Goal: Information Seeking & Learning: Learn about a topic

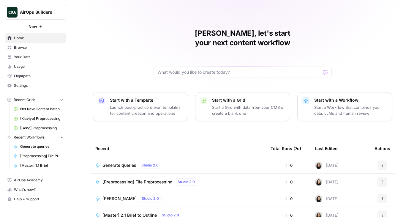
click at [46, 51] on link "Browse" at bounding box center [35, 48] width 61 height 10
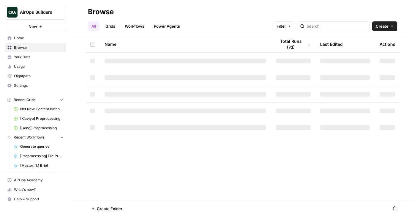
click at [116, 29] on link "Grids" at bounding box center [110, 26] width 17 height 10
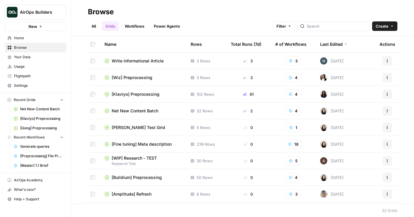
click at [130, 110] on span "Net New Content Batch" at bounding box center [135, 111] width 47 height 6
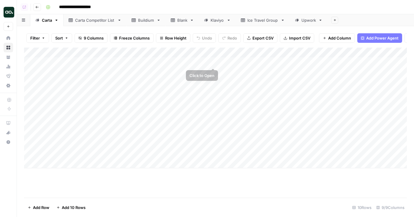
click at [212, 62] on div "Add Column" at bounding box center [215, 108] width 383 height 121
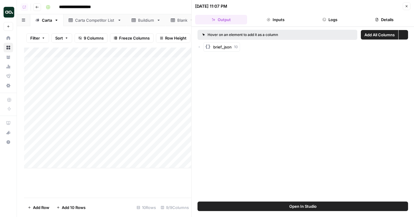
click at [375, 21] on button "Details" at bounding box center [385, 20] width 52 height 10
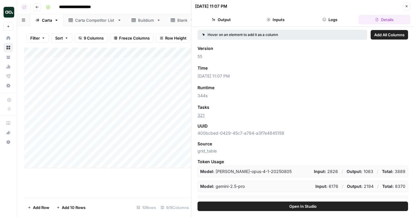
scroll to position [40, 0]
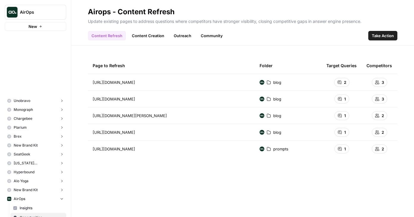
scroll to position [150, 0]
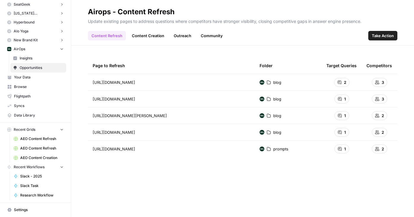
click at [36, 58] on span "Insights" at bounding box center [42, 58] width 44 height 5
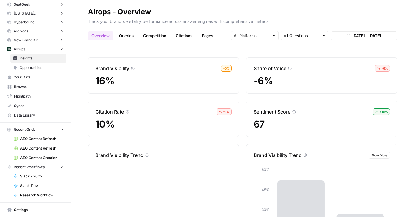
click at [130, 34] on link "Queries" at bounding box center [127, 36] width 22 height 10
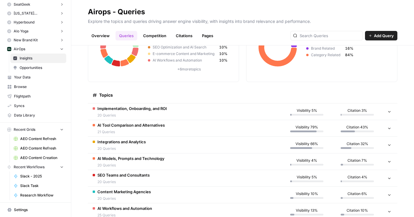
click at [119, 109] on span "Implementation, Onboarding, and ROI" at bounding box center [132, 108] width 70 height 6
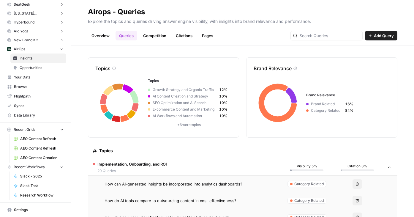
click at [129, 161] on span "Implementation, Onboarding, and ROI" at bounding box center [132, 164] width 70 height 6
